Goal: Task Accomplishment & Management: Complete application form

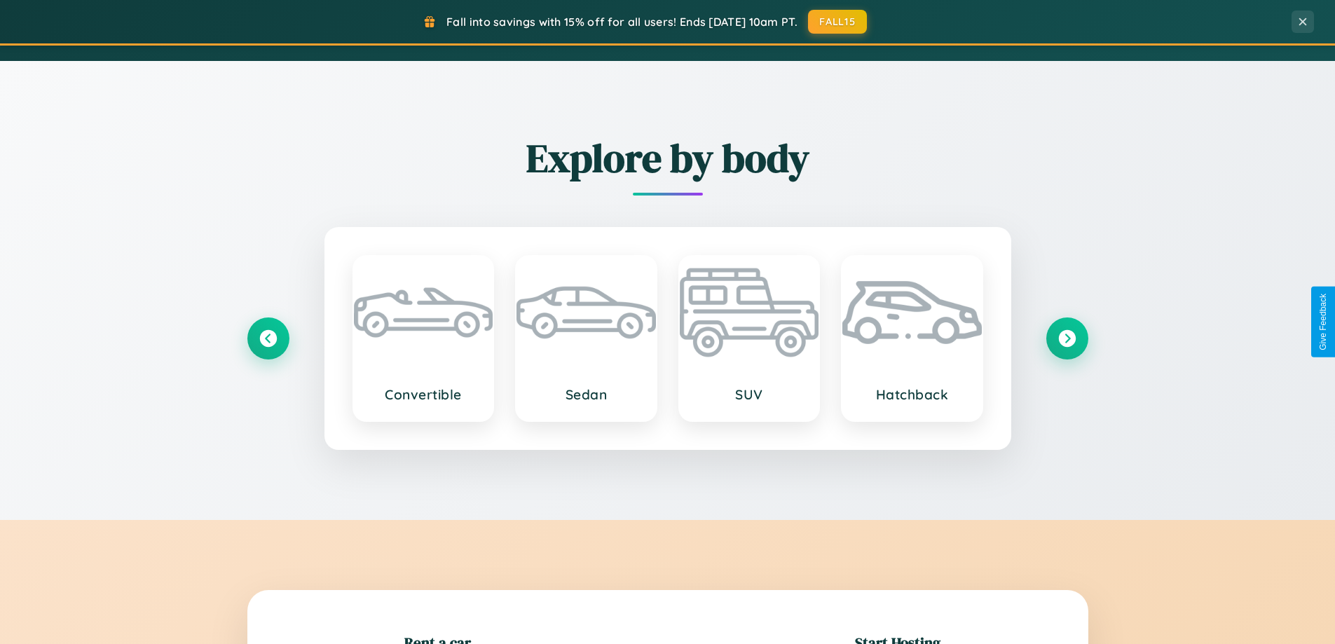
scroll to position [1642, 0]
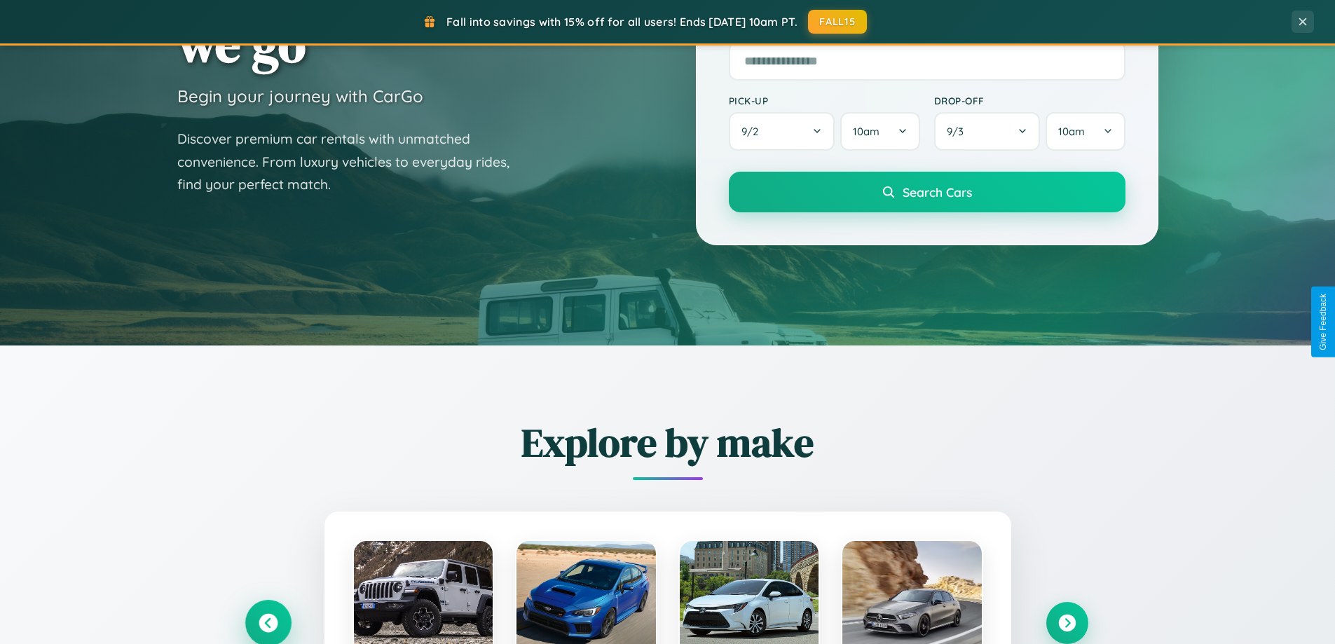
click at [268, 622] on icon at bounding box center [268, 623] width 19 height 19
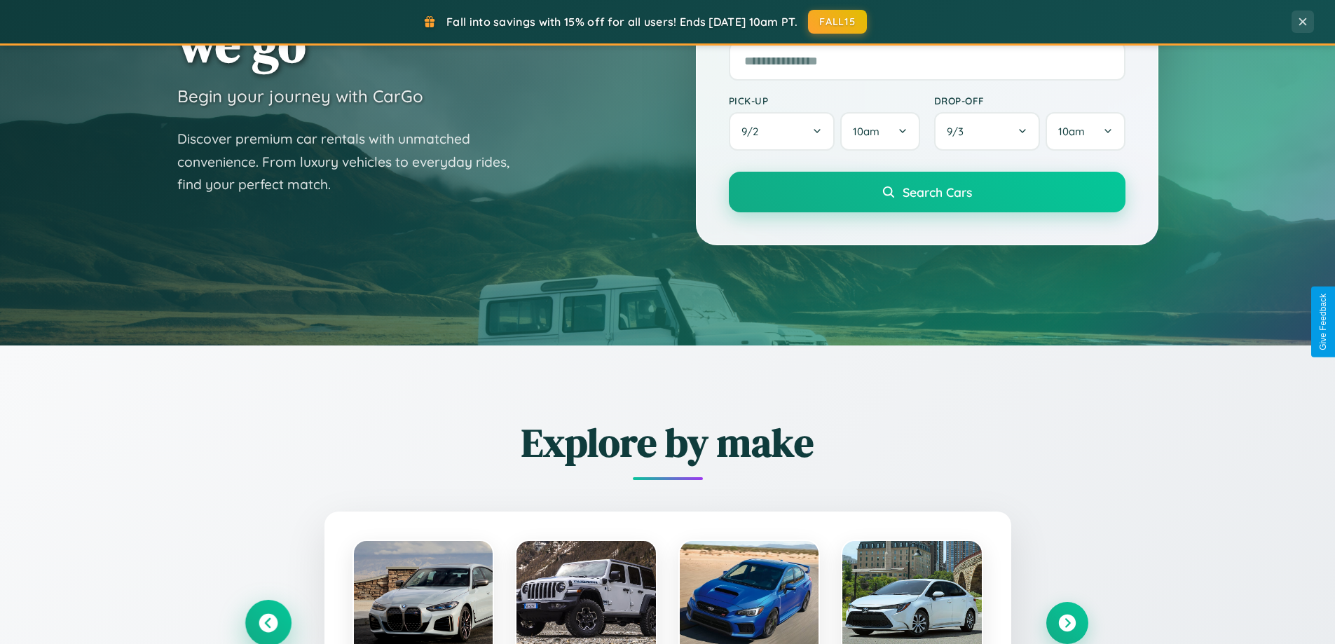
click at [268, 622] on icon at bounding box center [268, 623] width 23 height 23
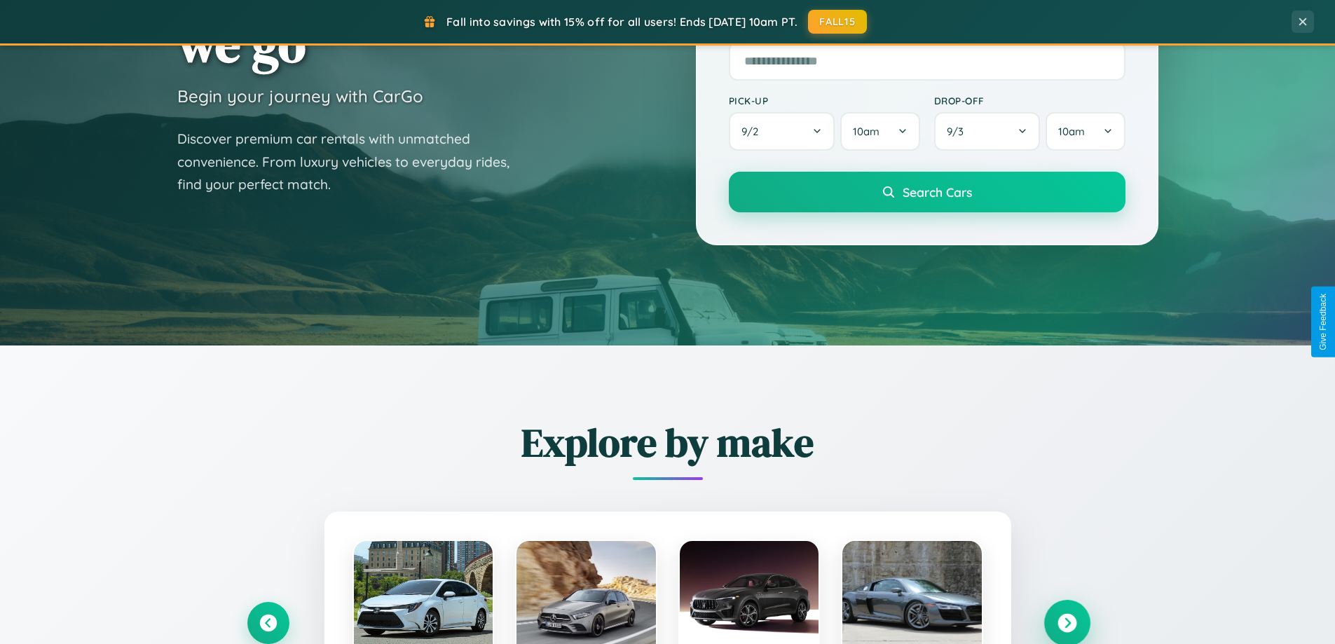
click at [1067, 622] on icon at bounding box center [1067, 623] width 19 height 19
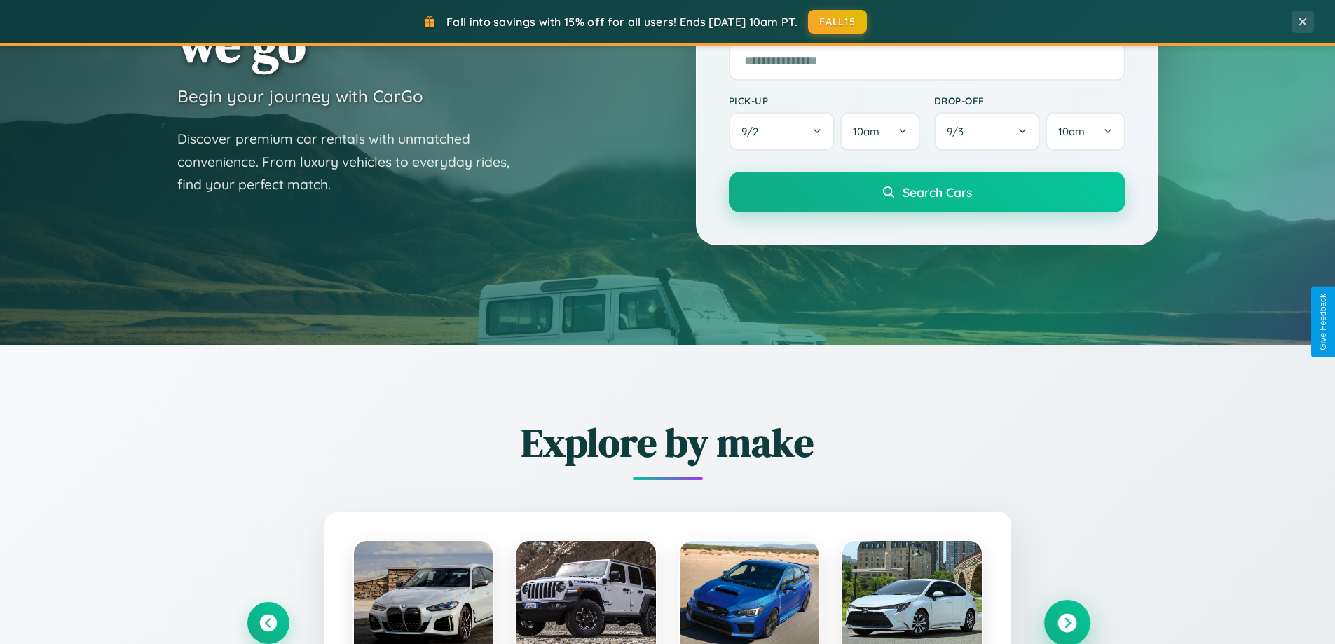
click at [1067, 622] on icon at bounding box center [1067, 623] width 19 height 19
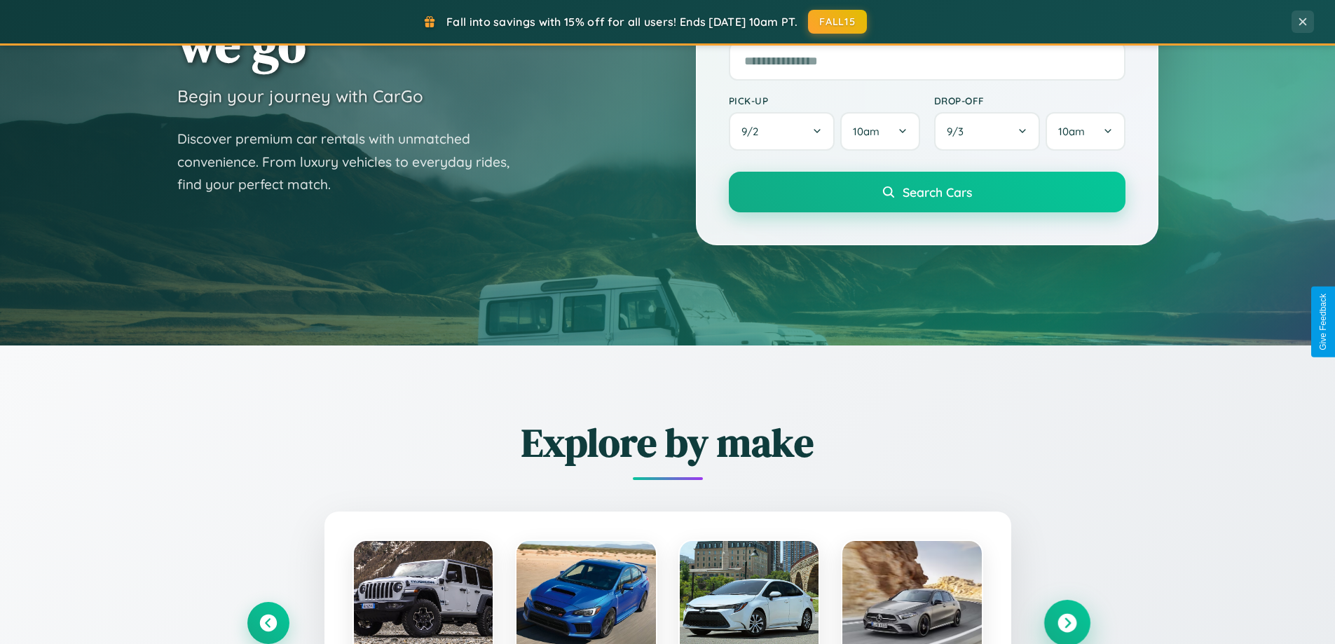
scroll to position [2697, 0]
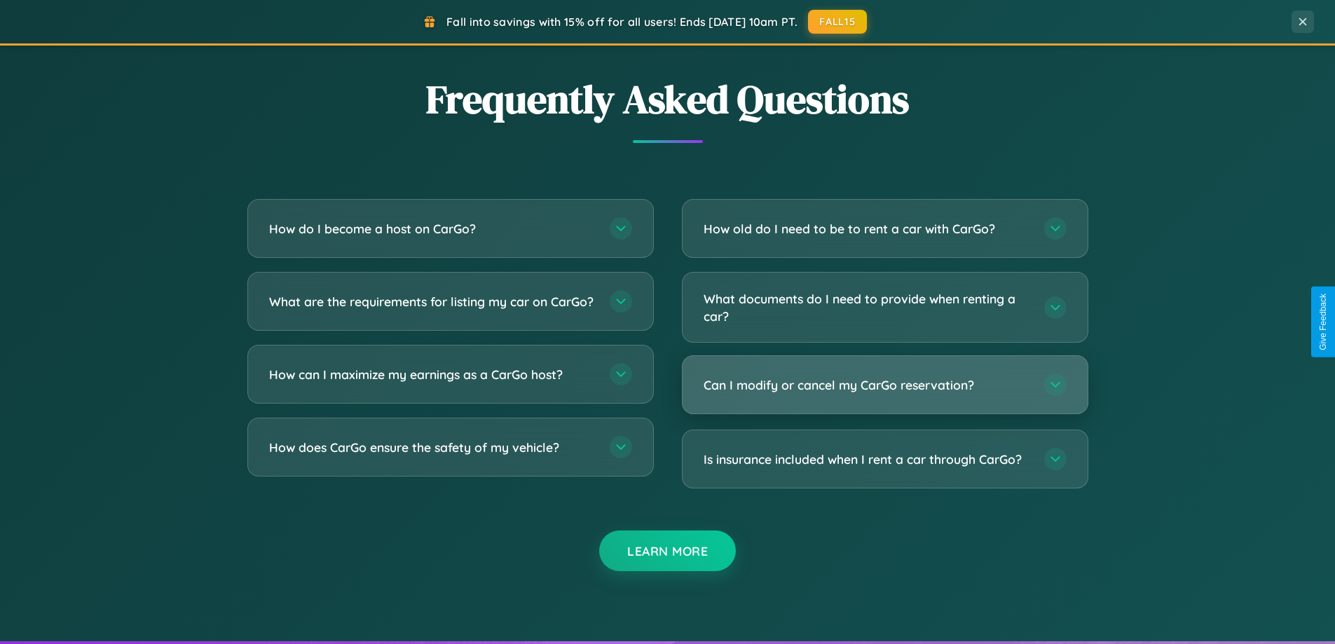
click at [885, 385] on h3 "Can I modify or cancel my CarGo reservation?" at bounding box center [867, 385] width 327 height 18
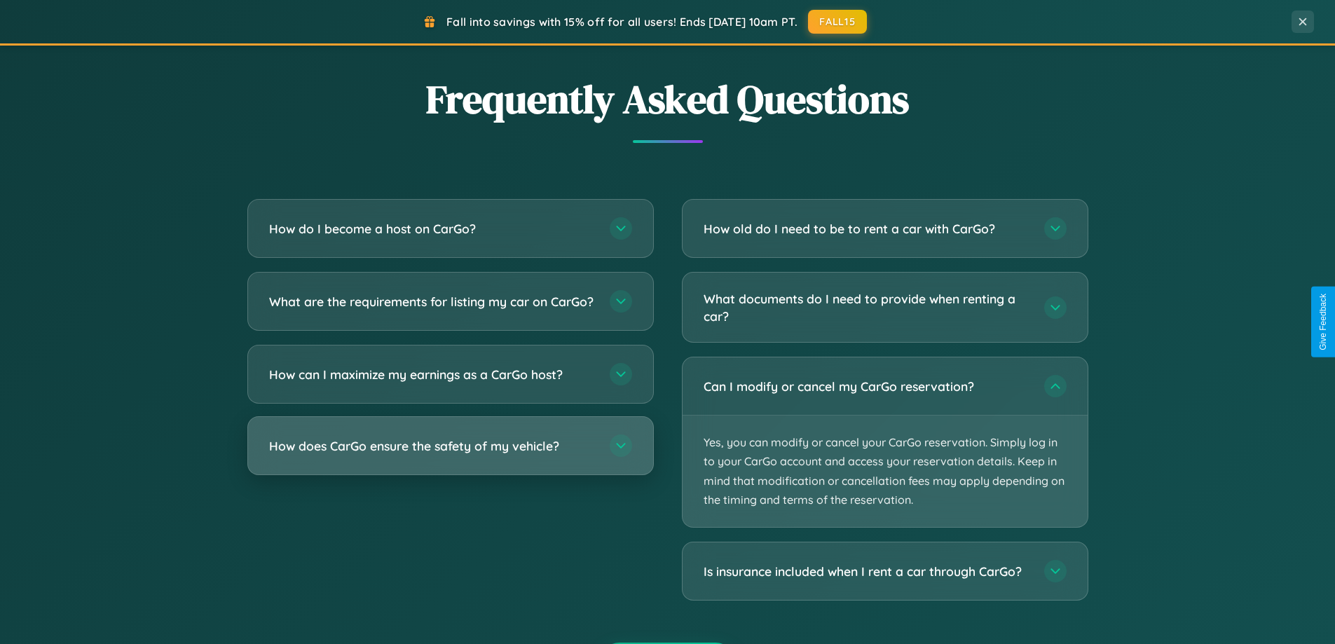
click at [450, 455] on h3 "How does CarGo ensure the safety of my vehicle?" at bounding box center [432, 446] width 327 height 18
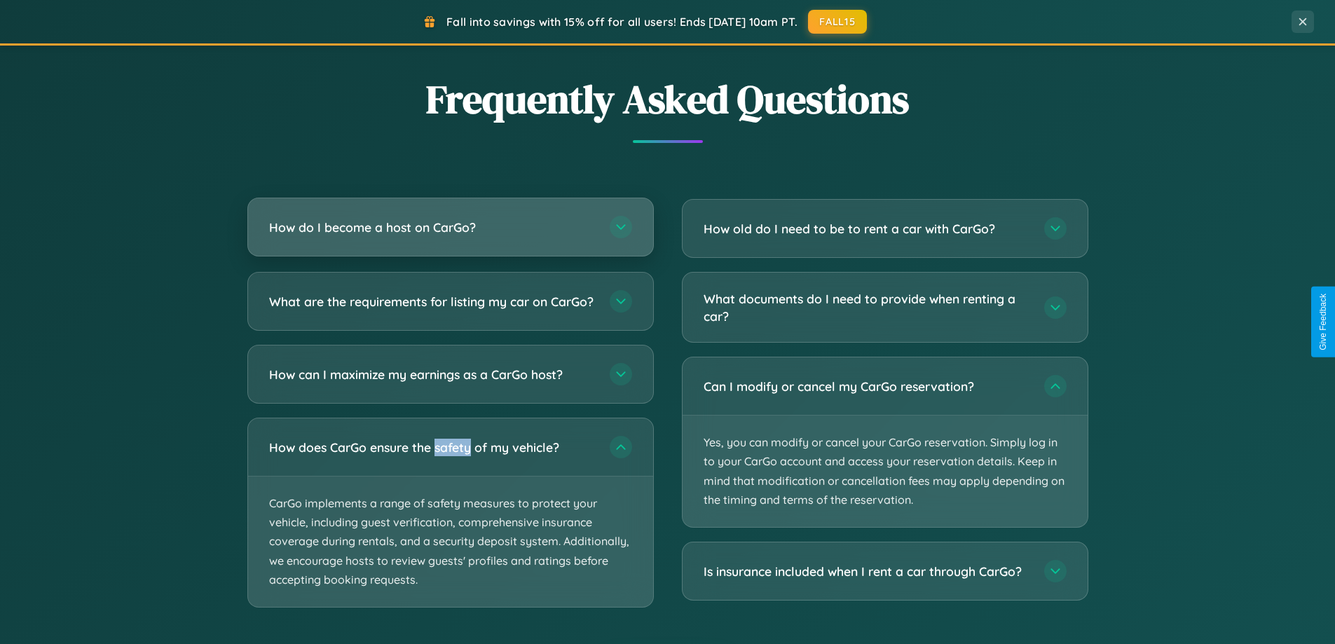
click at [450, 228] on h3 "How do I become a host on CarGo?" at bounding box center [432, 228] width 327 height 18
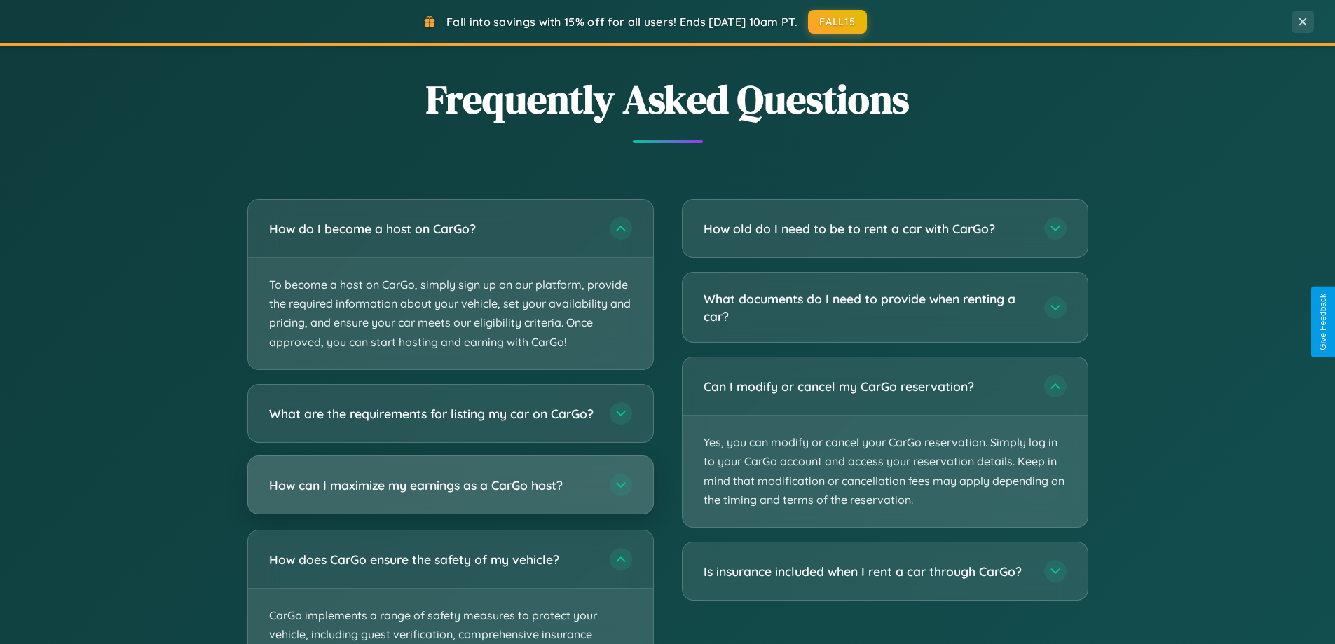
click at [450, 493] on h3 "How can I maximize my earnings as a CarGo host?" at bounding box center [432, 485] width 327 height 18
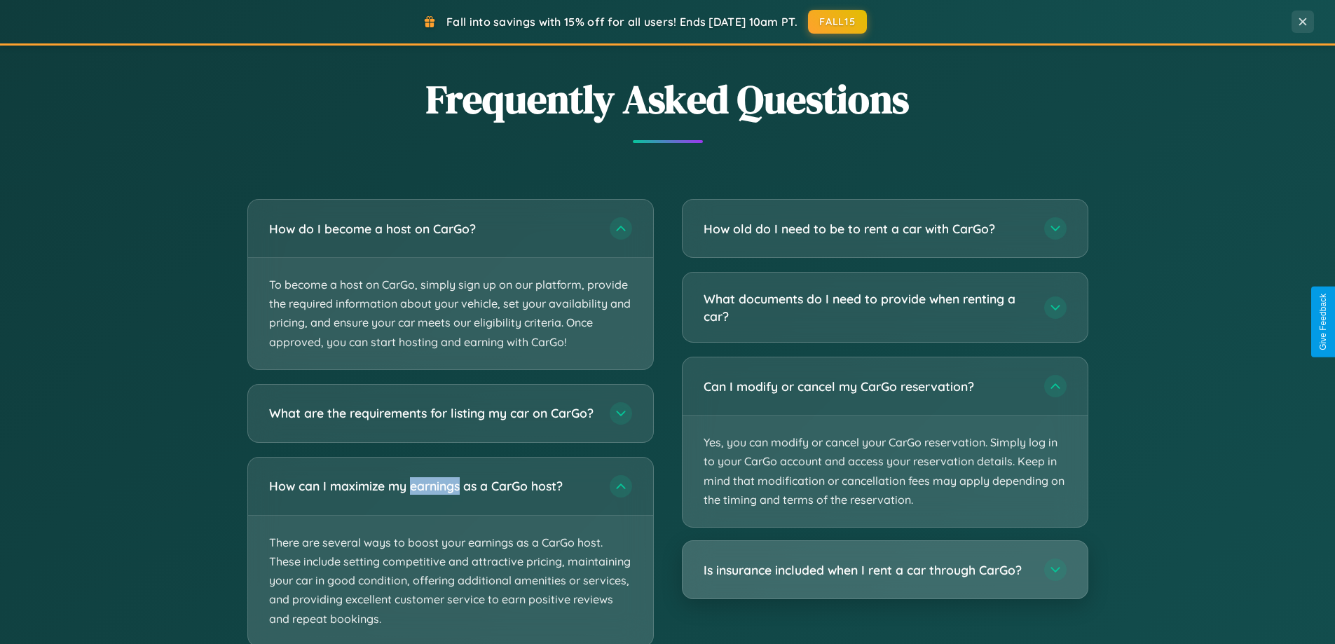
click at [885, 571] on h3 "Is insurance included when I rent a car through CarGo?" at bounding box center [867, 570] width 327 height 18
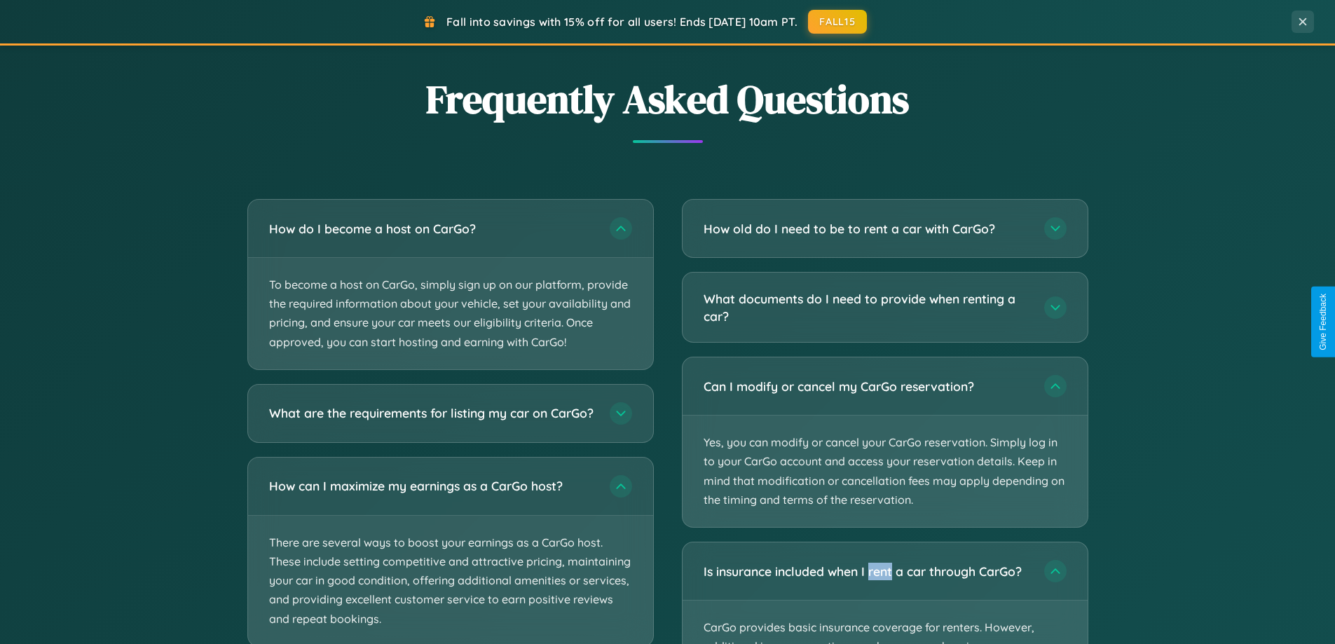
scroll to position [0, 0]
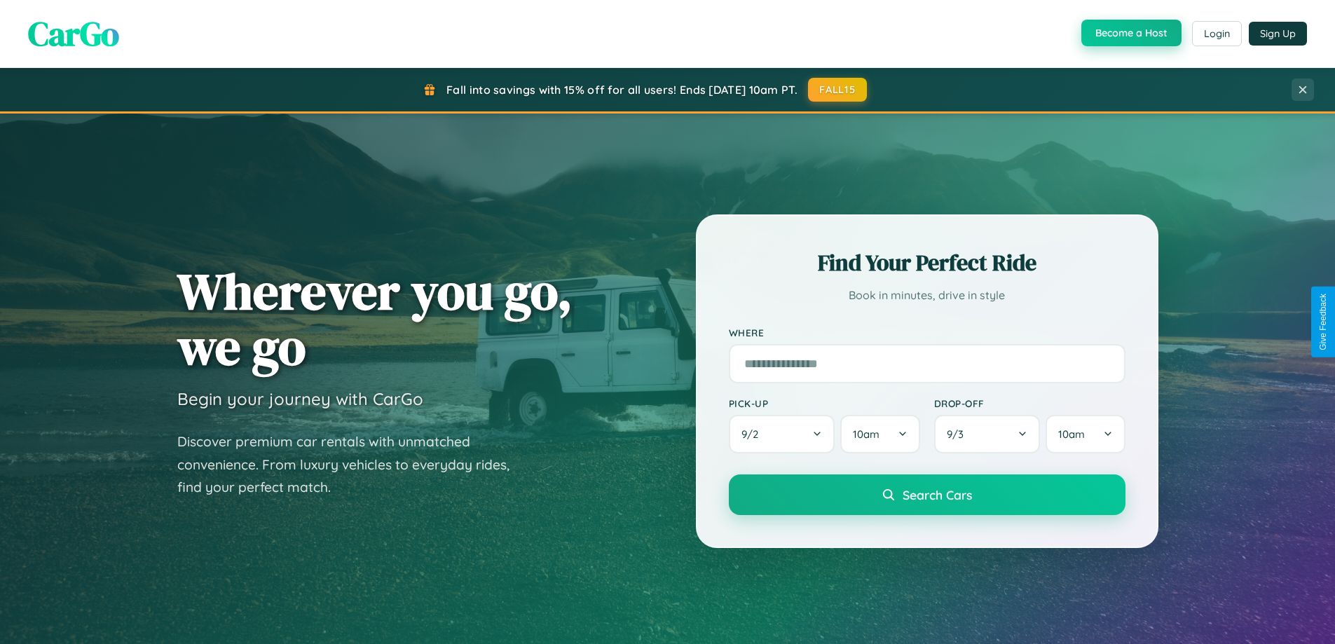
click at [1130, 33] on button "Become a Host" at bounding box center [1132, 33] width 100 height 27
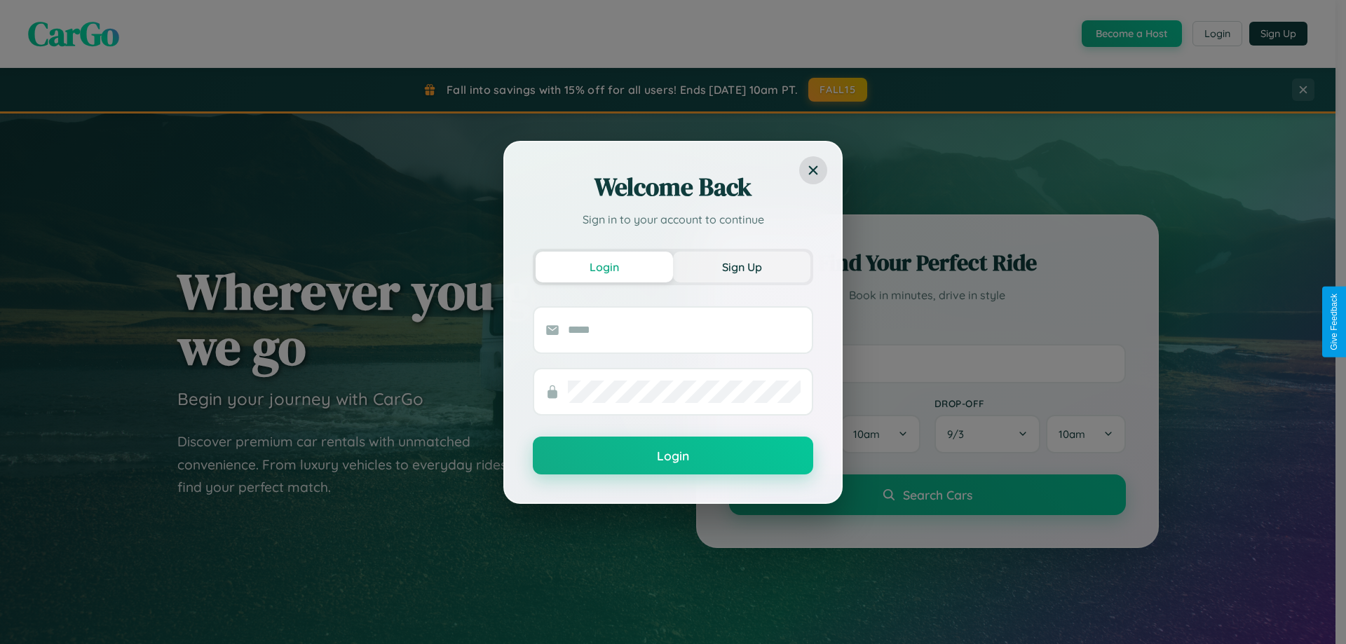
click at [742, 266] on button "Sign Up" at bounding box center [741, 267] width 137 height 31
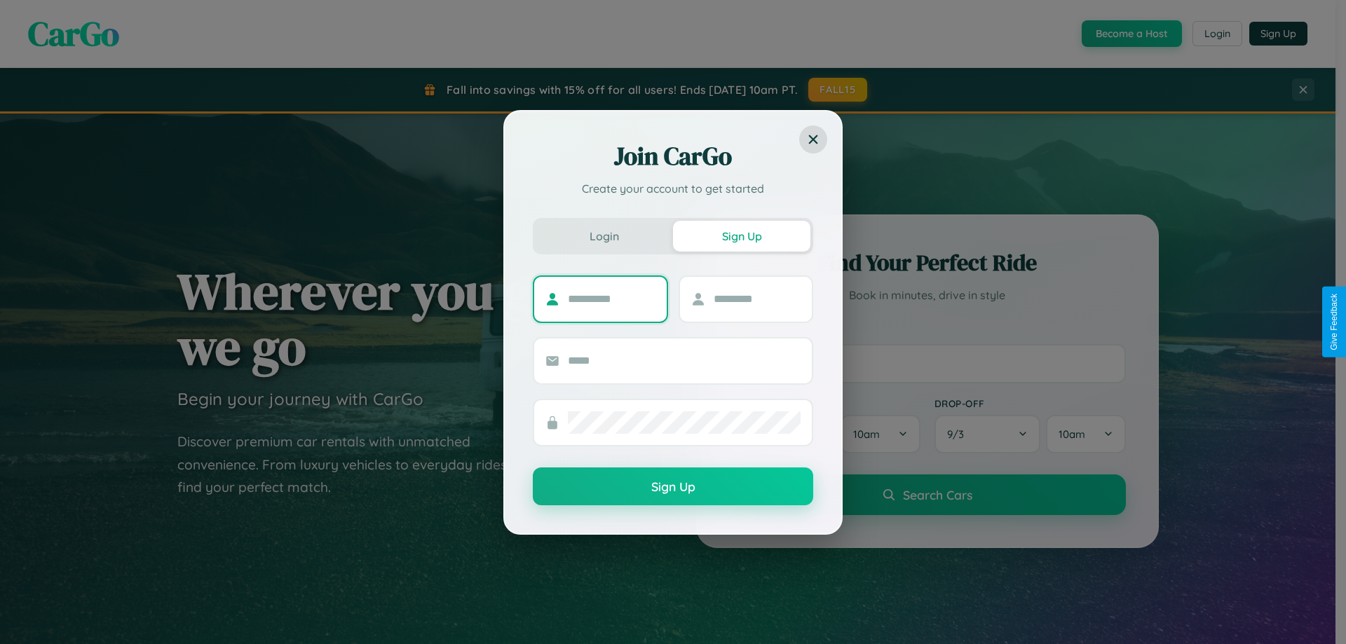
click at [611, 299] on input "text" at bounding box center [612, 299] width 88 height 22
type input "******"
click at [756, 299] on input "text" at bounding box center [758, 299] width 88 height 22
type input "********"
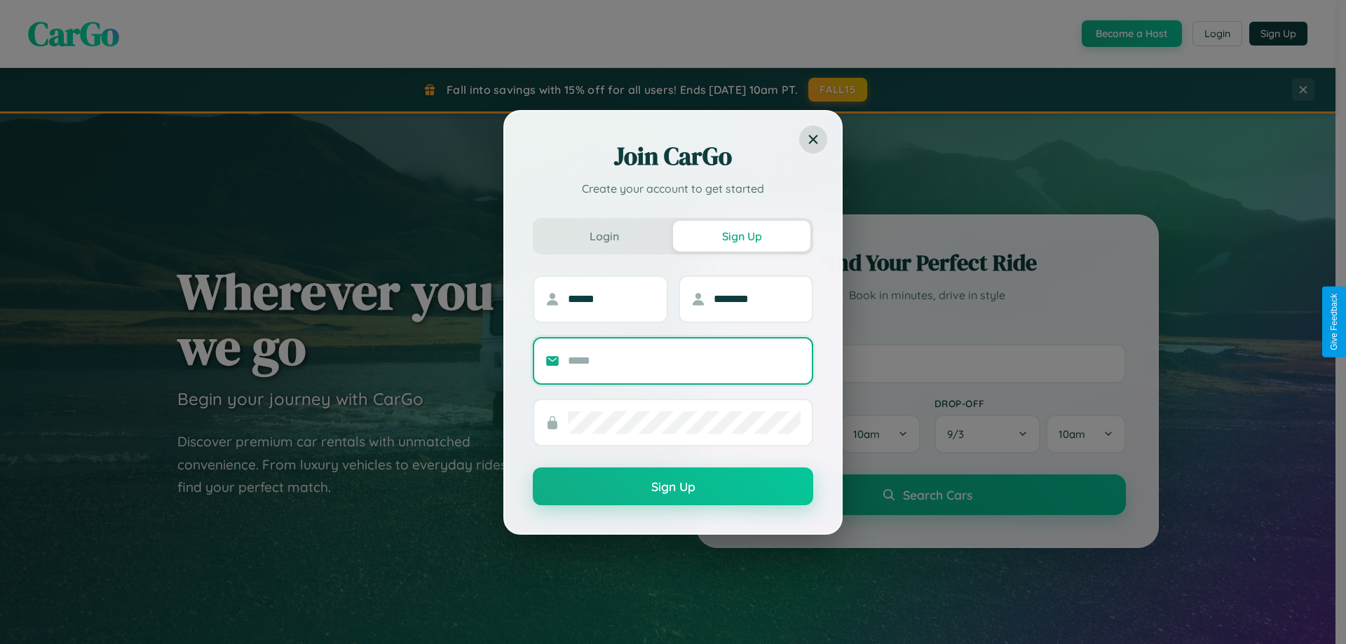
click at [684, 360] on input "text" at bounding box center [684, 361] width 233 height 22
type input "**********"
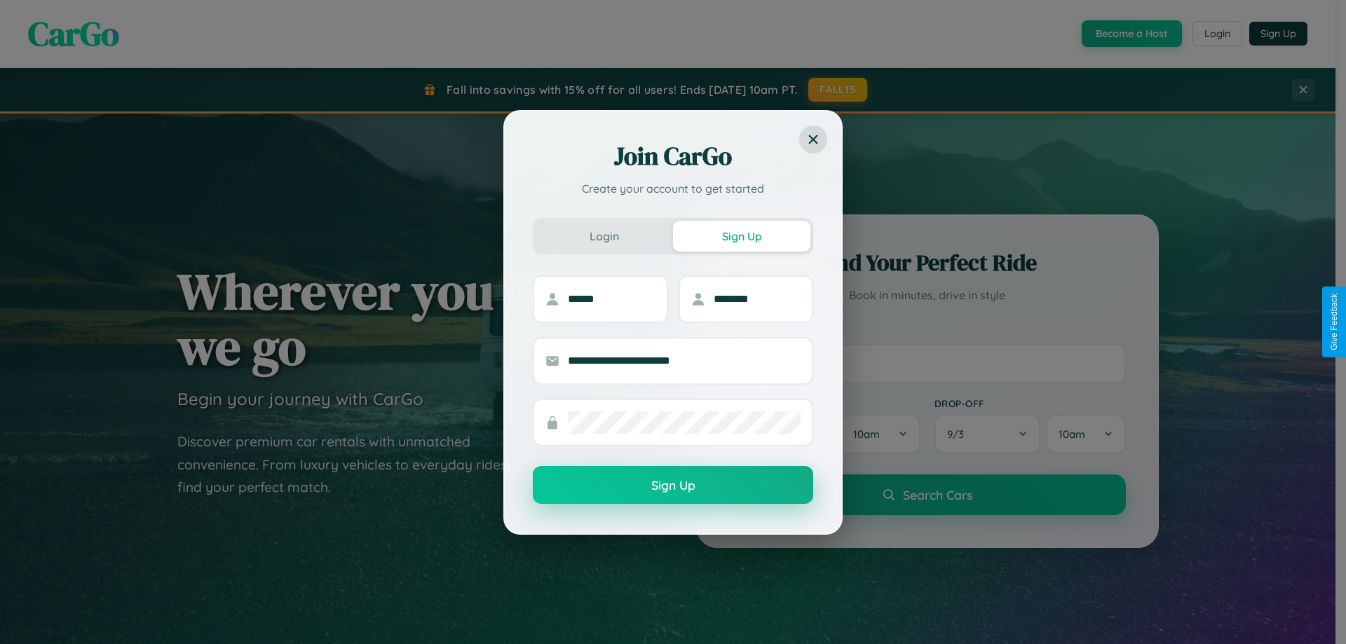
click at [673, 486] on button "Sign Up" at bounding box center [673, 485] width 280 height 38
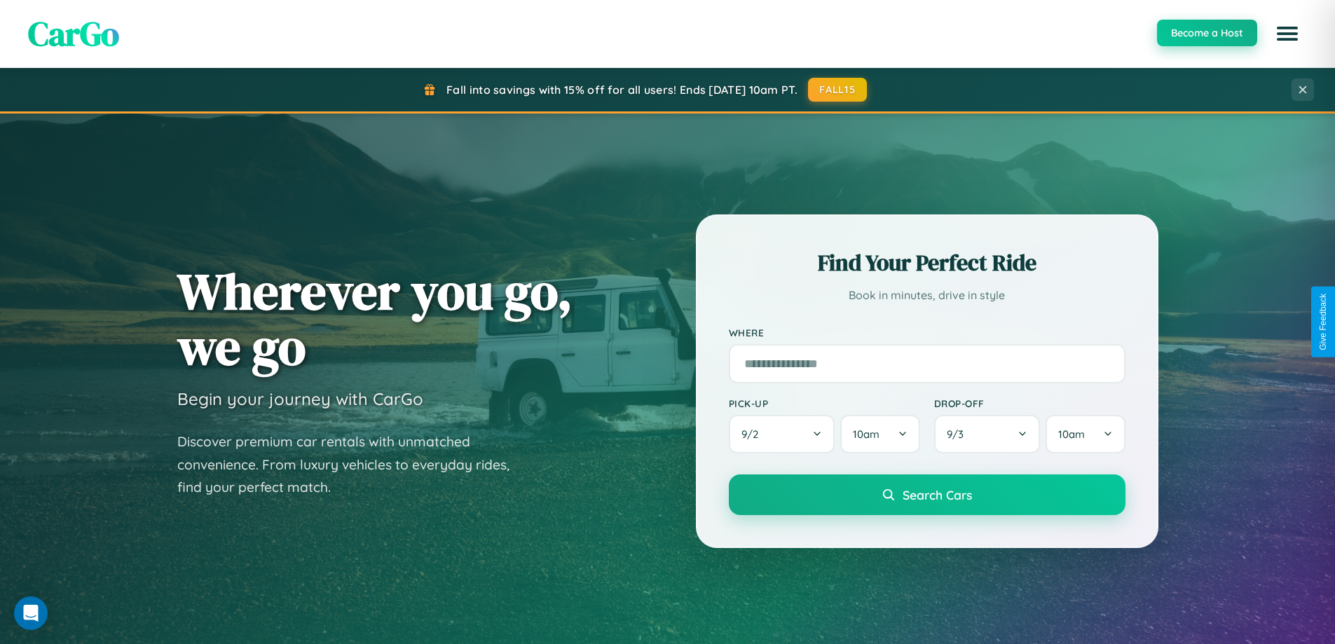
click at [1206, 34] on button "Become a Host" at bounding box center [1207, 33] width 100 height 27
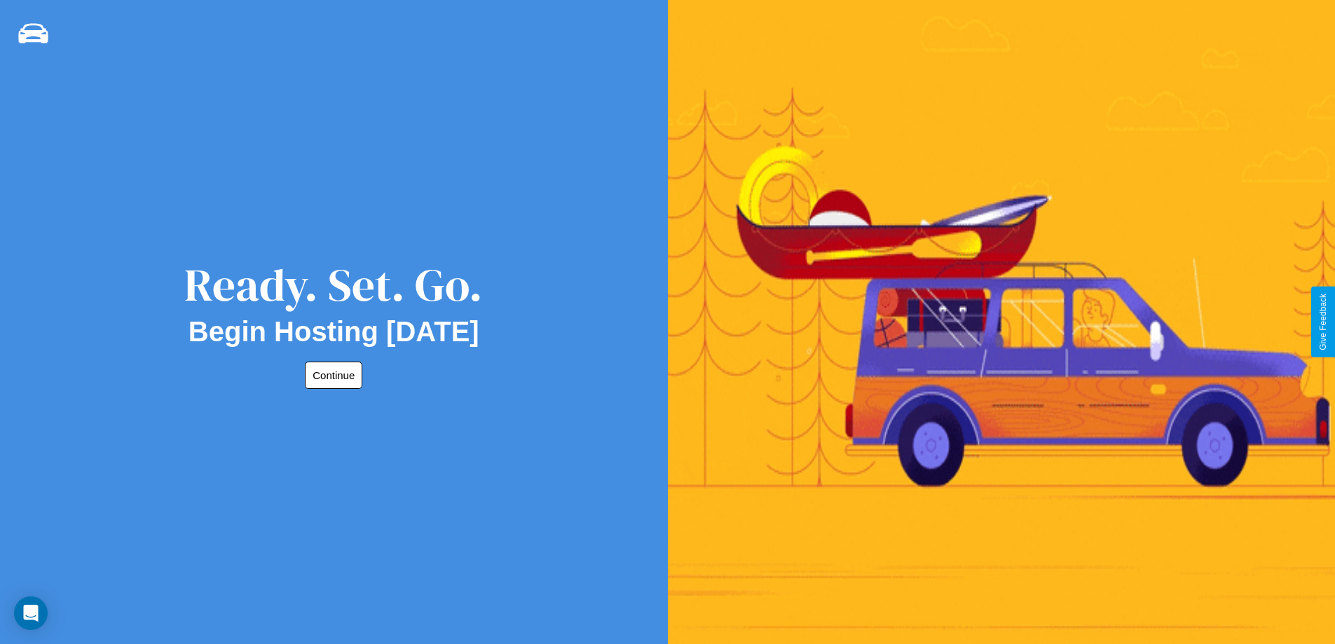
click at [331, 375] on button "Continue" at bounding box center [333, 375] width 57 height 27
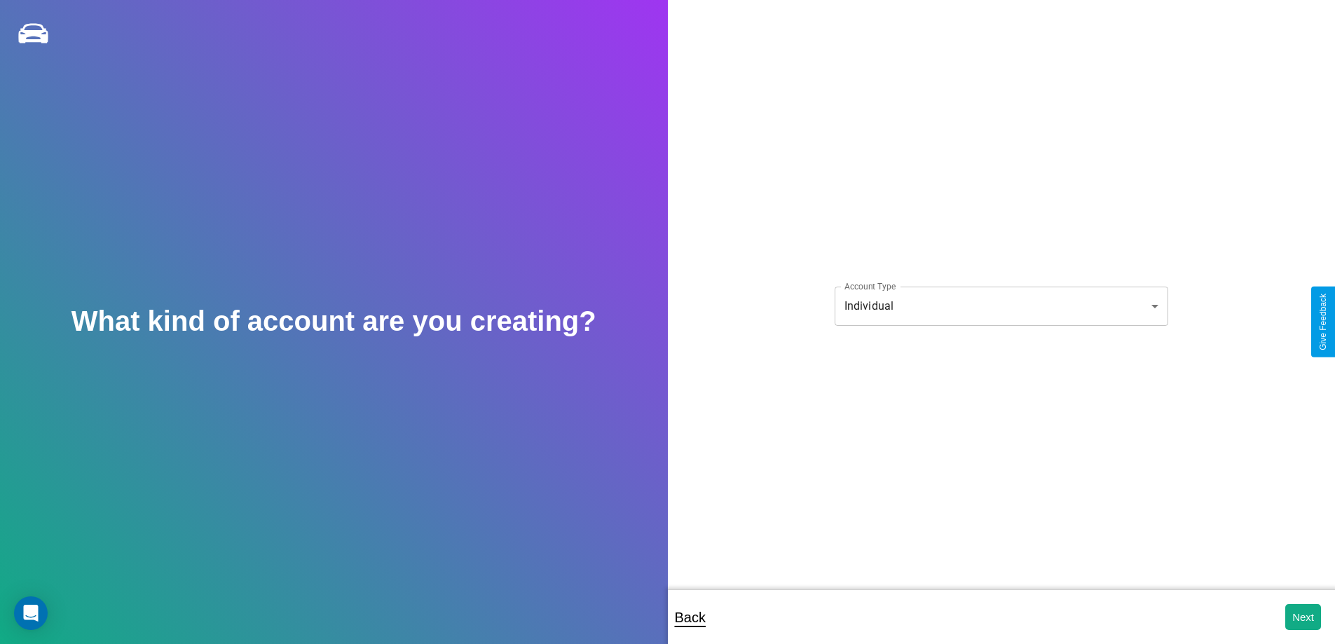
click at [1001, 306] on body "**********" at bounding box center [667, 331] width 1335 height 663
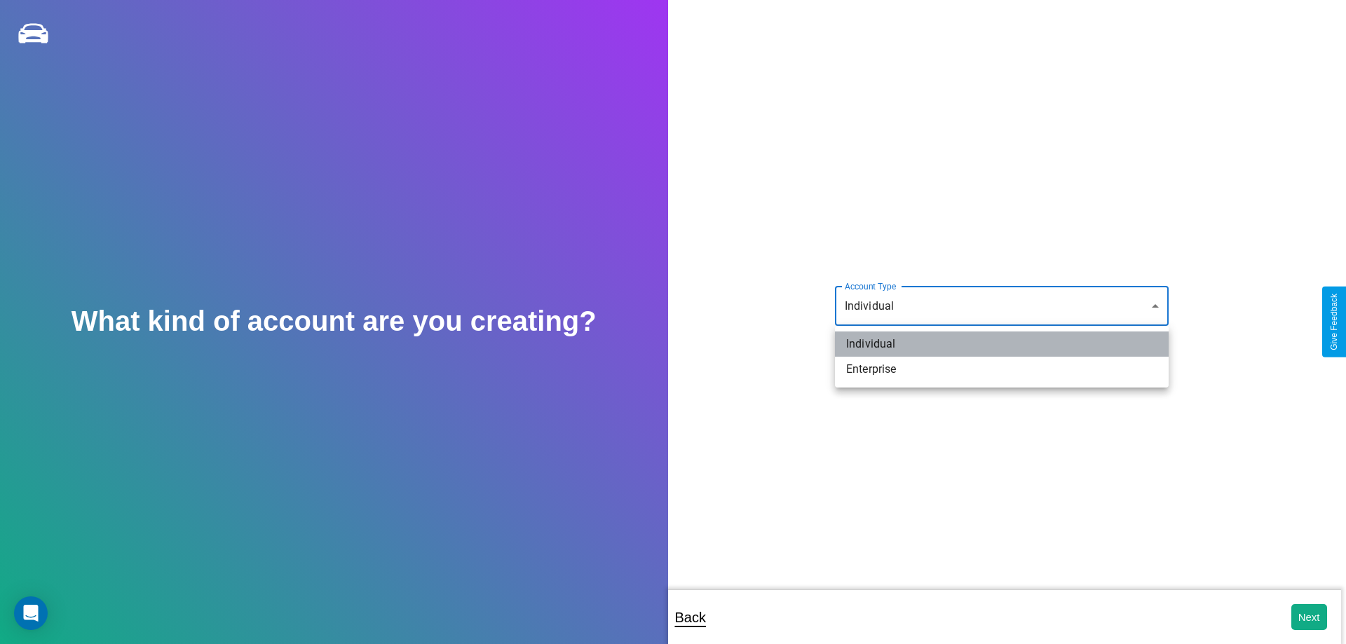
click at [1002, 344] on li "Individual" at bounding box center [1002, 344] width 334 height 25
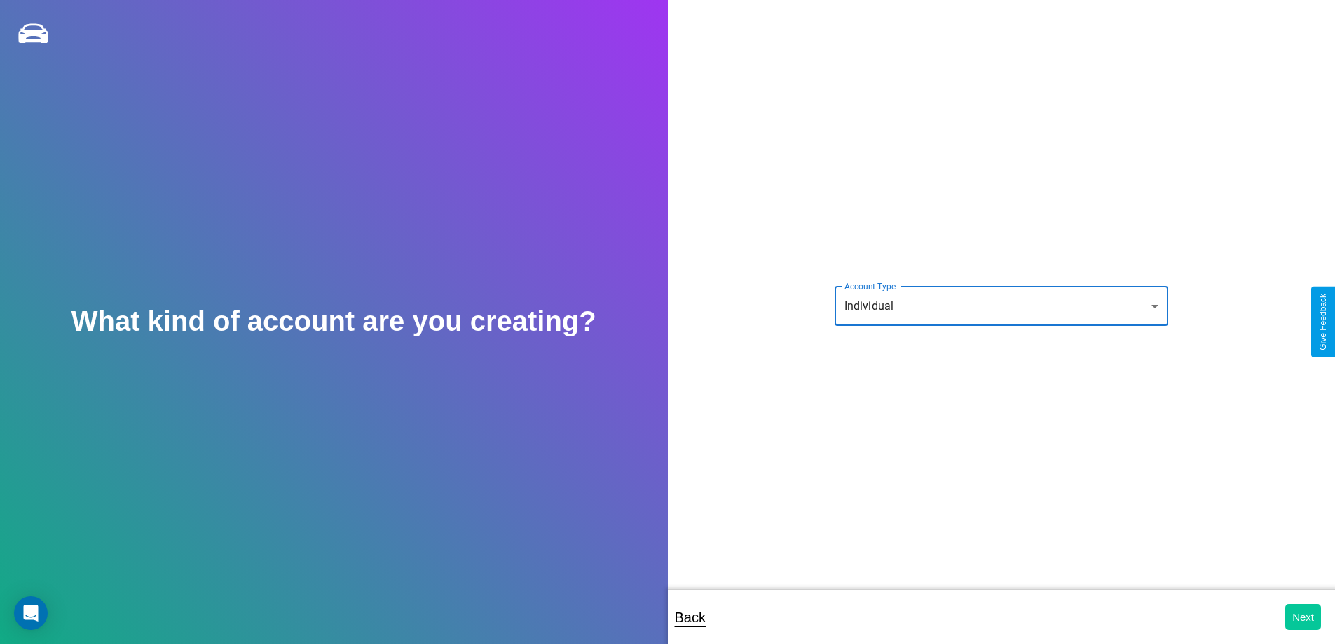
click at [1303, 617] on button "Next" at bounding box center [1304, 617] width 36 height 26
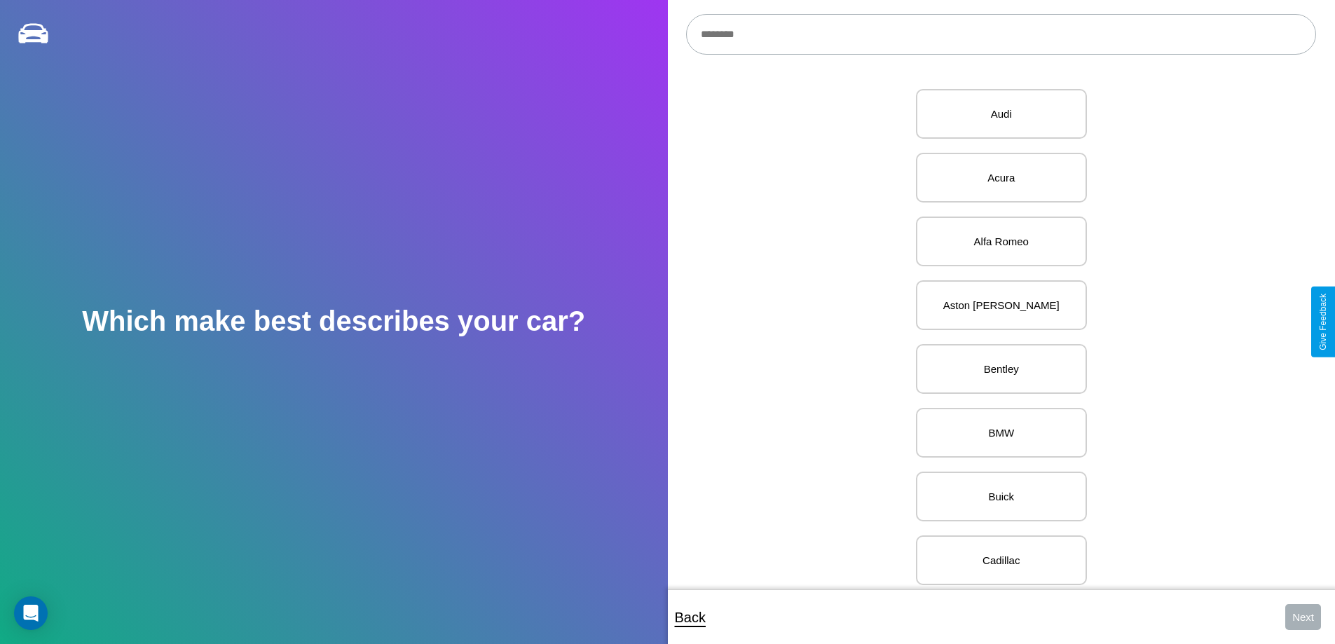
scroll to position [1117, 0]
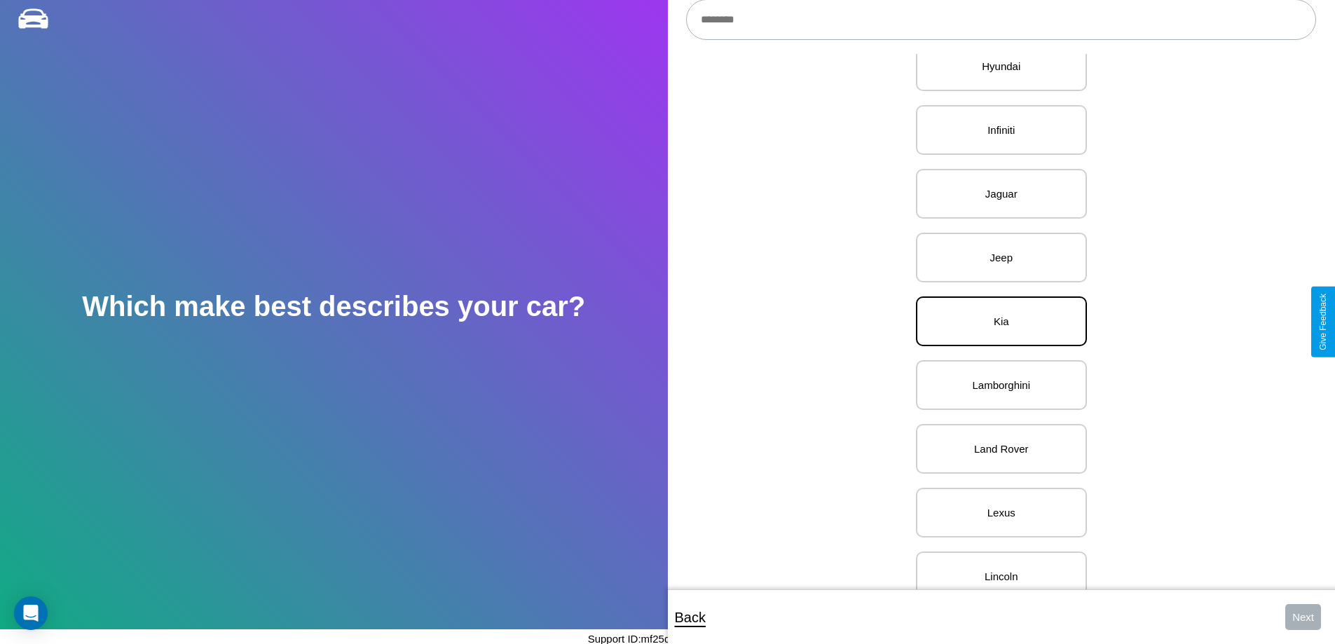
click at [996, 322] on p "Kia" at bounding box center [1002, 321] width 140 height 19
click at [1303, 617] on button "Next" at bounding box center [1304, 617] width 36 height 26
